Goal: Find contact information: Find contact information

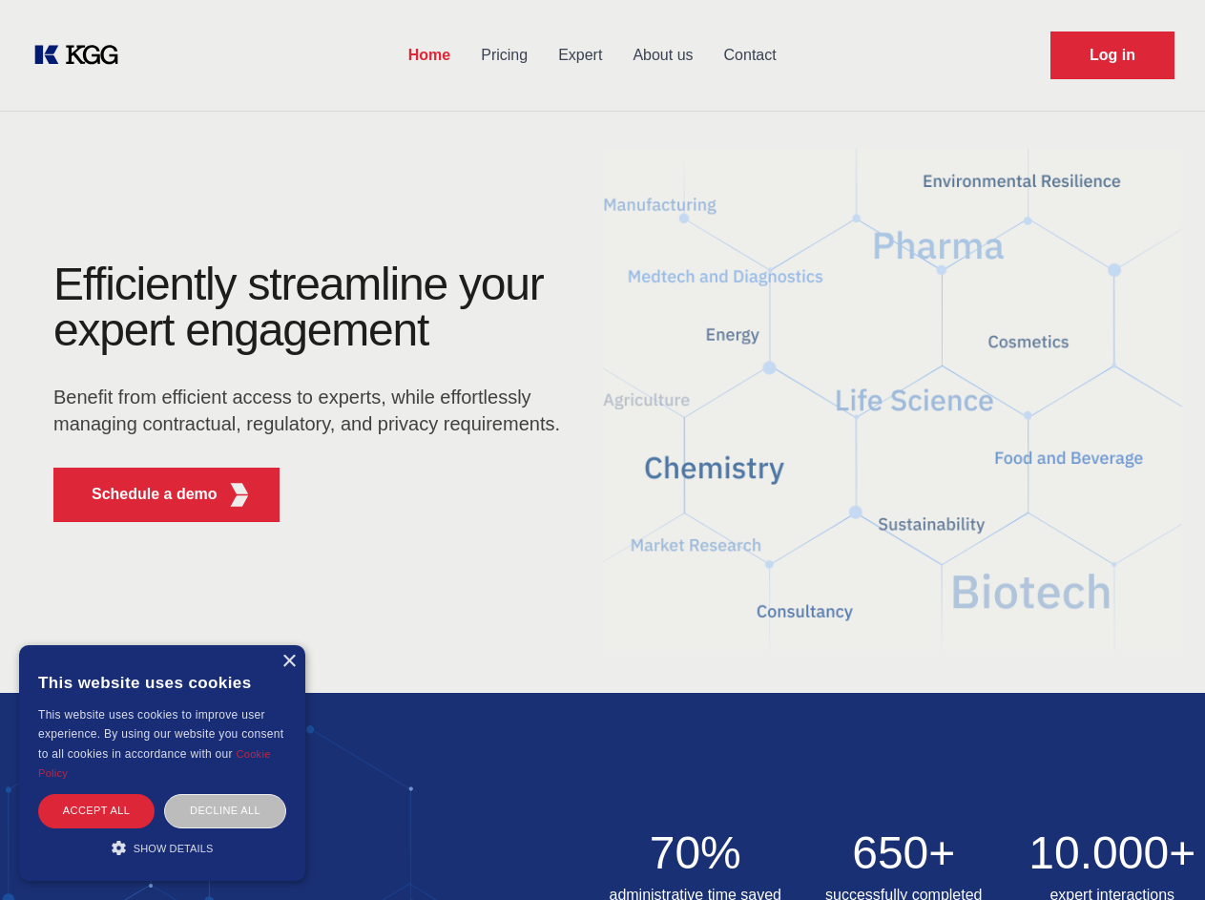
click at [602, 449] on div "Efficiently streamline your expert engagement Benefit from efficient access to …" at bounding box center [313, 399] width 580 height 276
click at [143, 494] on p "Schedule a demo" at bounding box center [155, 494] width 126 height 23
click at [288, 661] on div "× This website uses cookies This website uses cookies to improve user experienc…" at bounding box center [162, 763] width 286 height 236
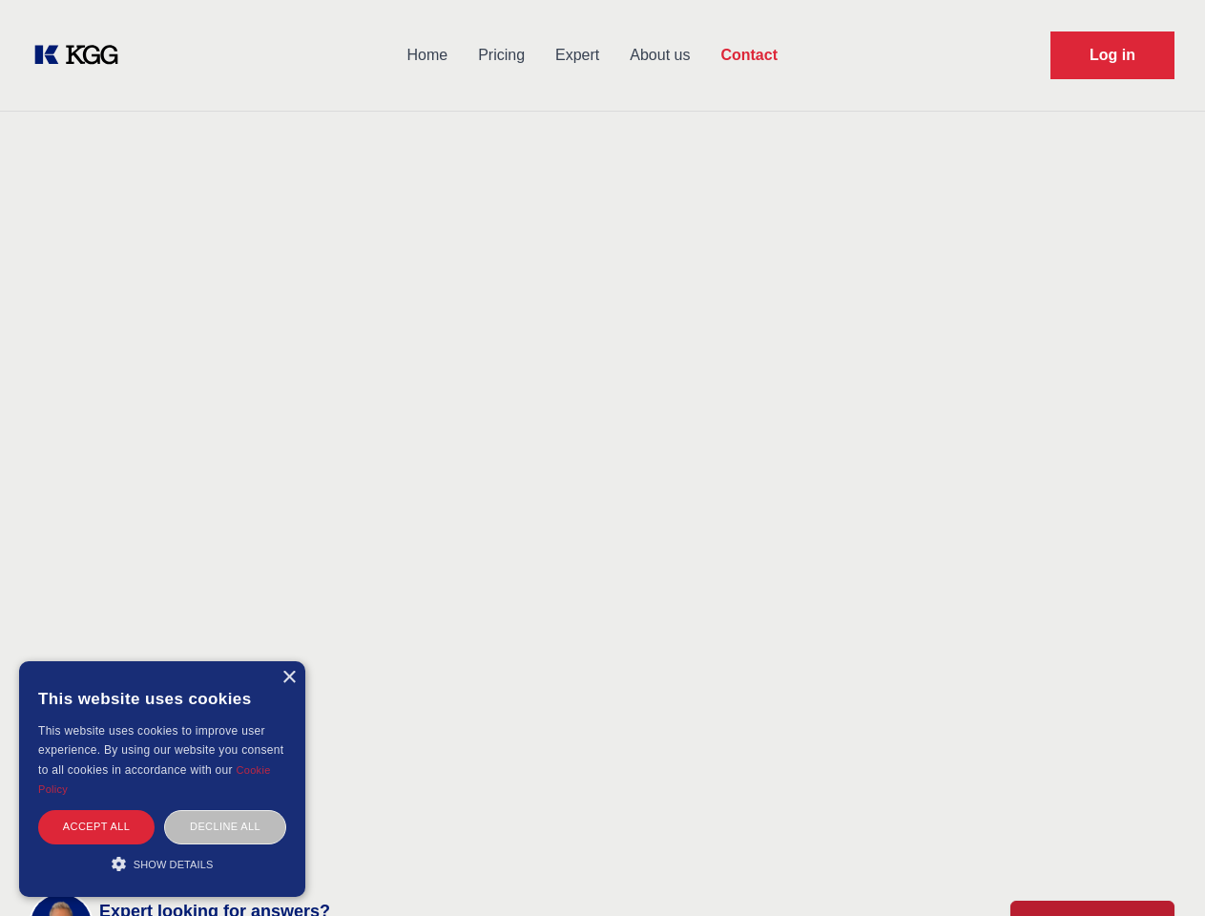
click at [96, 810] on div "Accept all" at bounding box center [96, 826] width 116 height 33
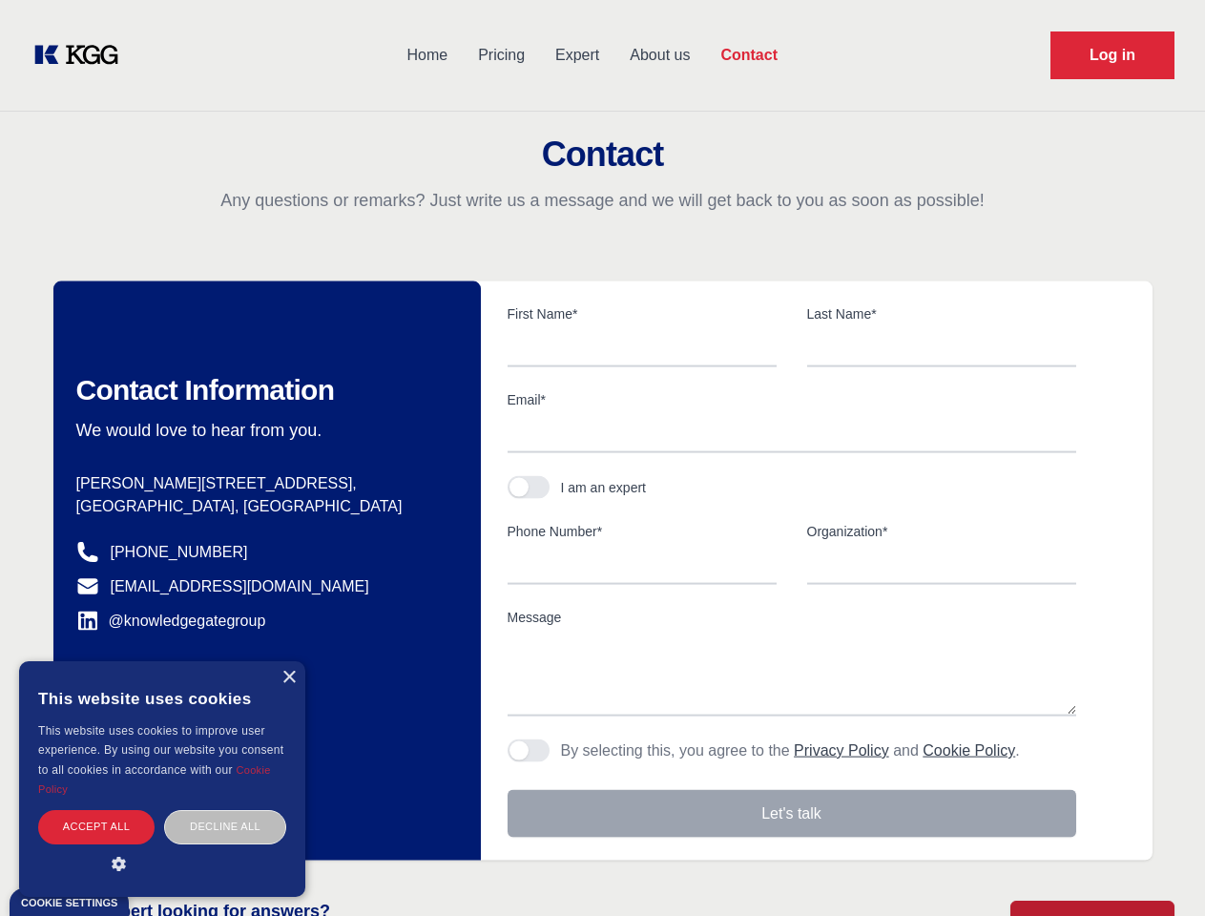
click at [225, 810] on div "Decline all" at bounding box center [225, 826] width 122 height 33
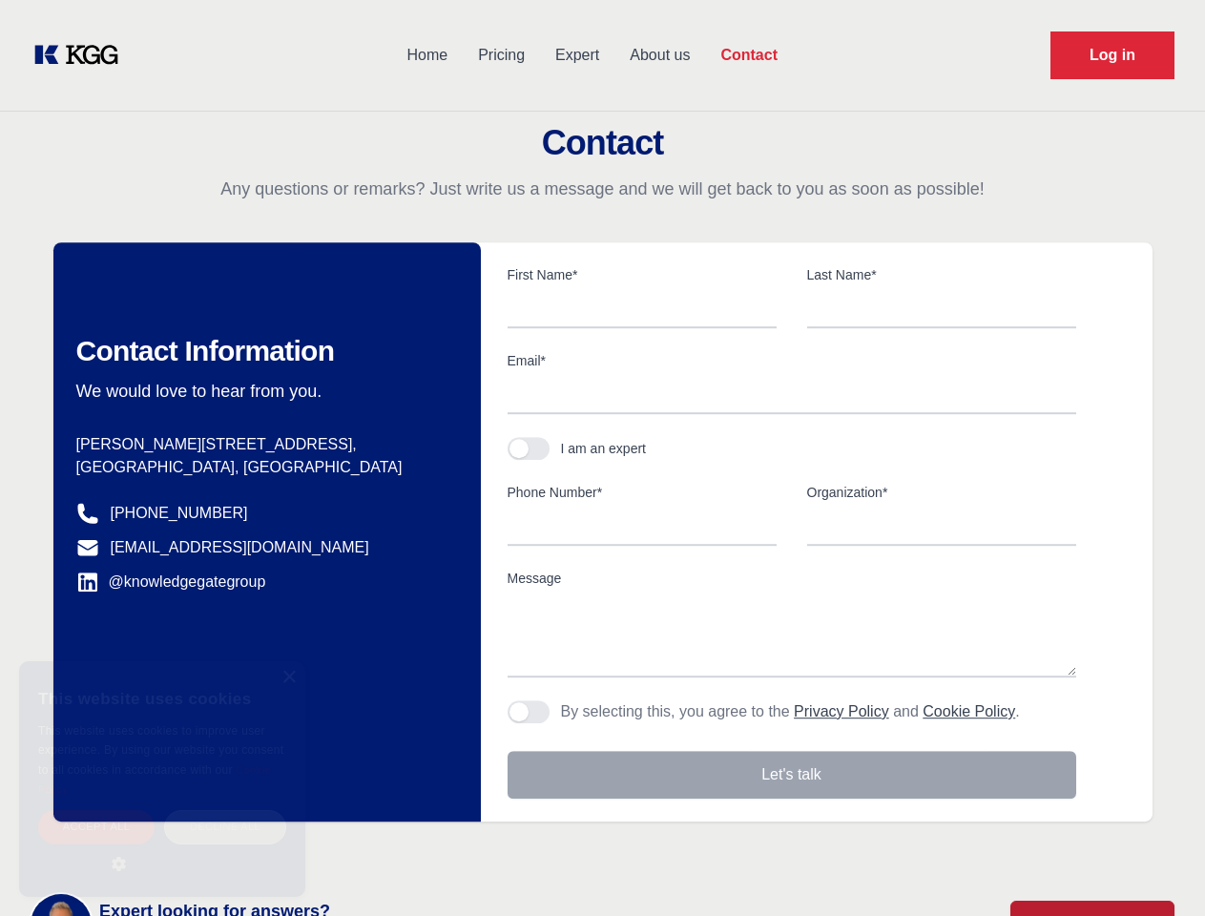
click at [162, 847] on main "Contact Any questions or remarks? Just write us a message and we will get back …" at bounding box center [602, 496] width 1205 height 993
